Goal: Information Seeking & Learning: Learn about a topic

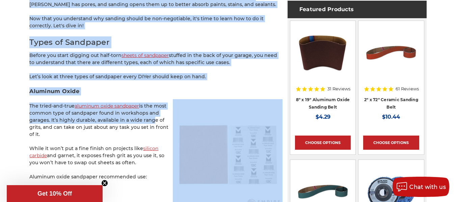
scroll to position [371, 0]
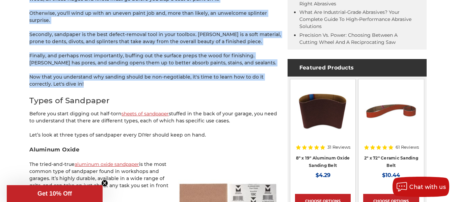
drag, startPoint x: 30, startPoint y: 50, endPoint x: 159, endPoint y: 80, distance: 132.2
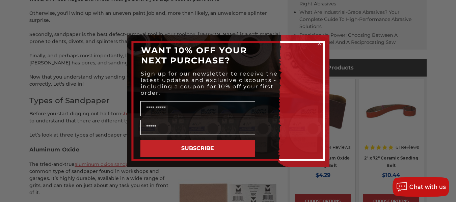
click at [318, 44] on circle "Close dialog" at bounding box center [319, 43] width 6 height 6
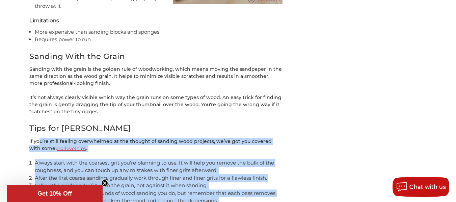
scroll to position [2126, 0]
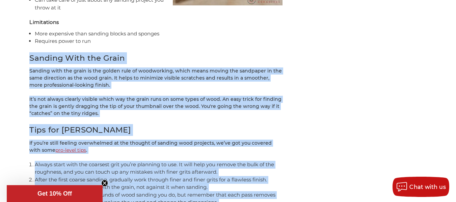
drag, startPoint x: 228, startPoint y: 131, endPoint x: 21, endPoint y: 24, distance: 233.3
copy div "Loremip Dolo sit Ametc Adipisc elit sed doeiu te inc utlabo etdo ma aliquaenima…"
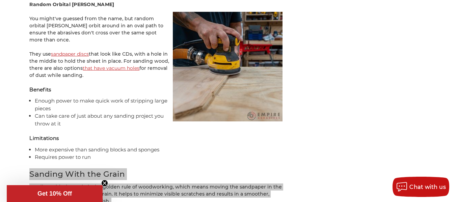
scroll to position [1991, 0]
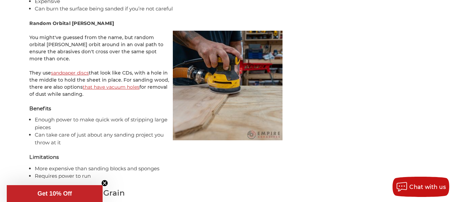
click at [109, 154] on h5 "Limitations" at bounding box center [155, 158] width 253 height 8
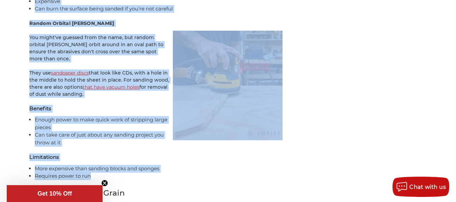
drag, startPoint x: 28, startPoint y: 101, endPoint x: 173, endPoint y: 139, distance: 149.8
copy div "Loremipsu Dolor Sit amet con adip elit seddo ei temporinc utl etdo magnaal , en…"
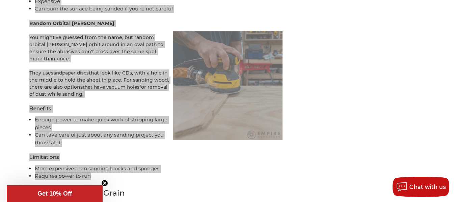
scroll to position [1890, 0]
